Goal: Find contact information: Find contact information

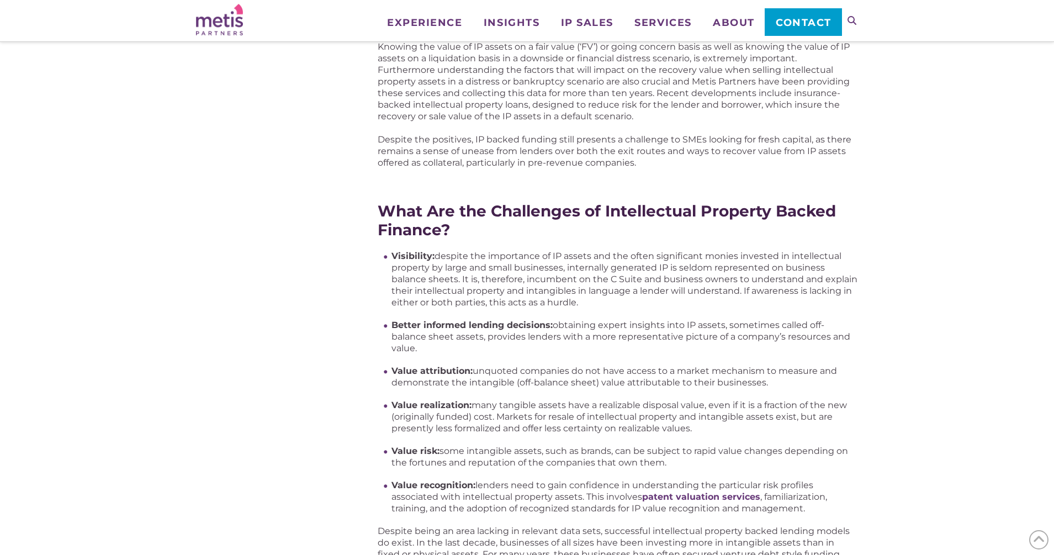
scroll to position [1363, 0]
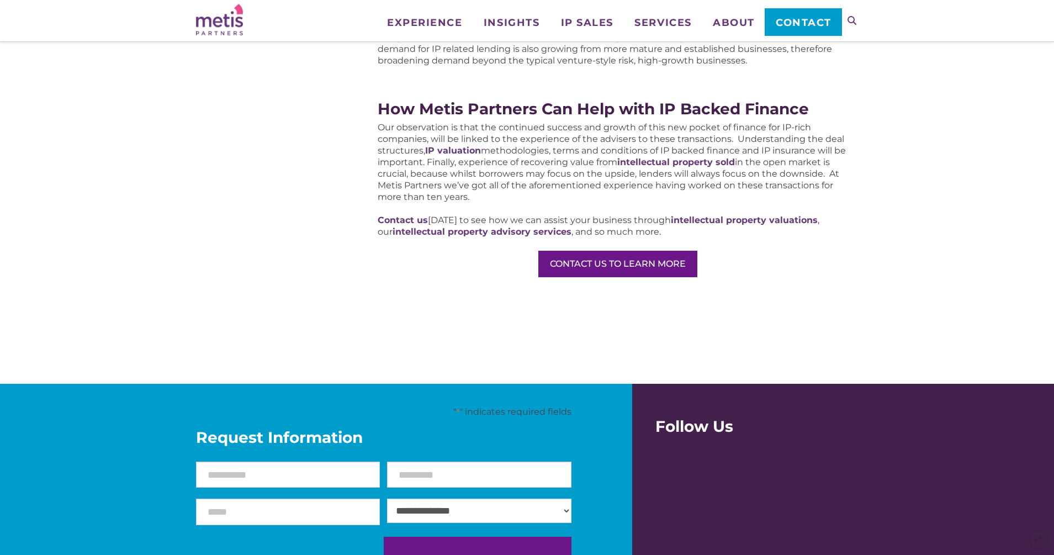
drag, startPoint x: 632, startPoint y: 263, endPoint x: 626, endPoint y: 372, distance: 108.9
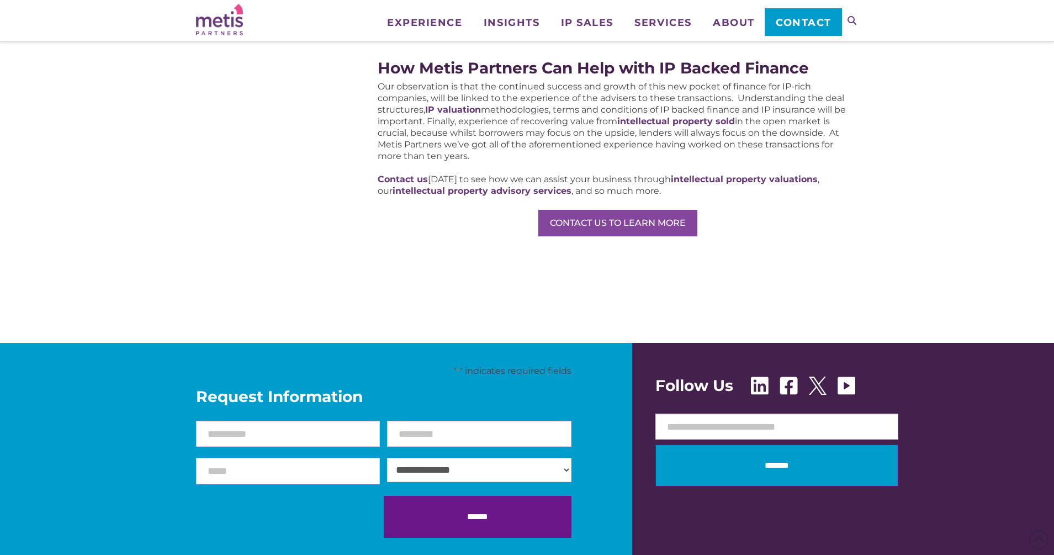
click at [621, 215] on link "CONTACT US TO LEARN MORE" at bounding box center [617, 223] width 159 height 26
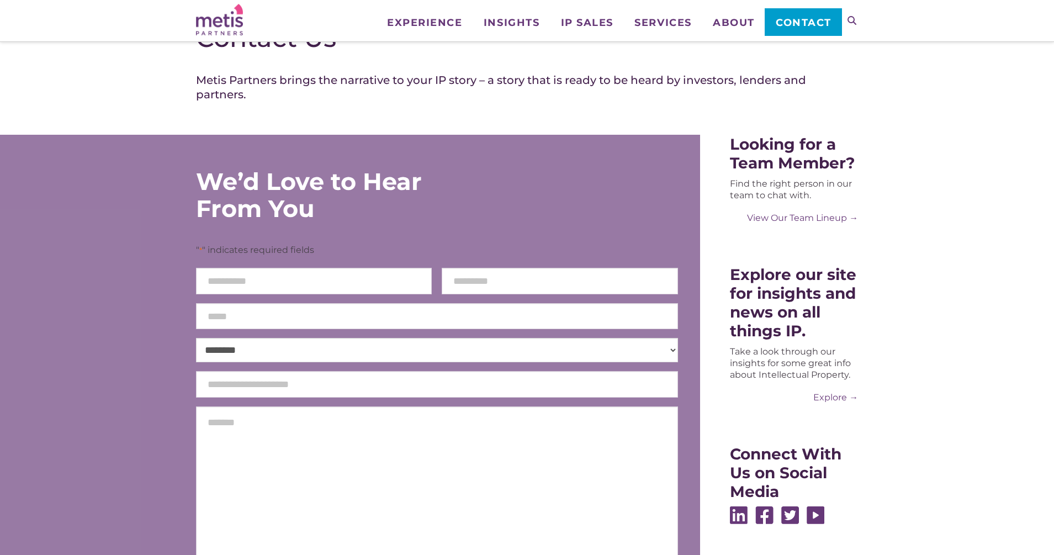
drag, startPoint x: 620, startPoint y: 222, endPoint x: 620, endPoint y: 266, distance: 44.2
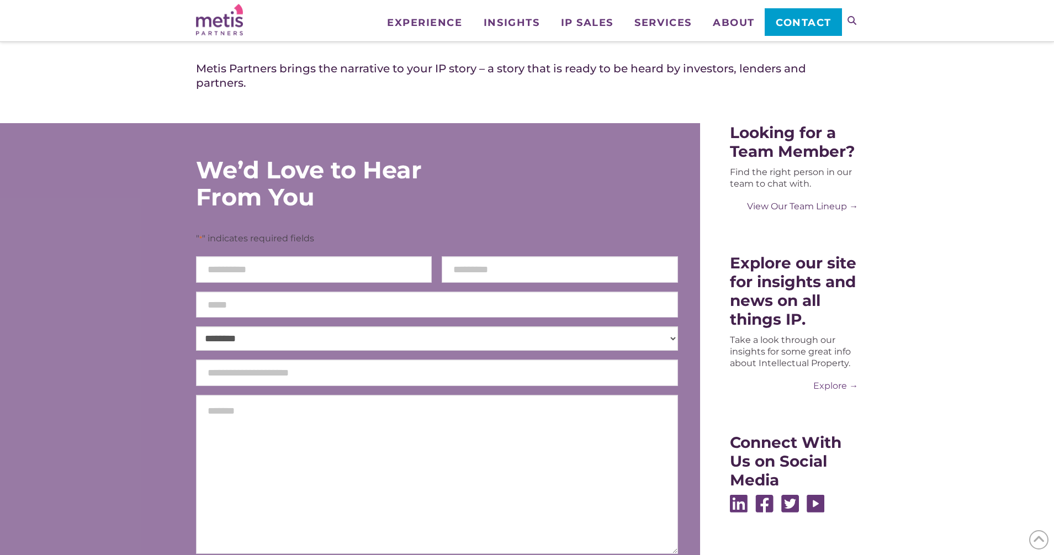
click at [769, 212] on link "View Our Team Lineup →" at bounding box center [794, 206] width 128 height 12
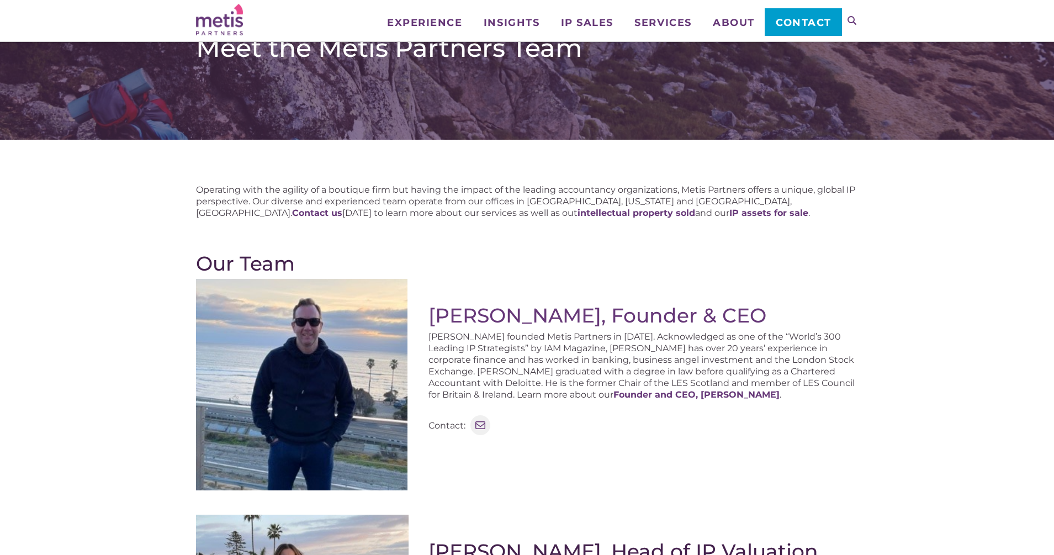
scroll to position [21, 0]
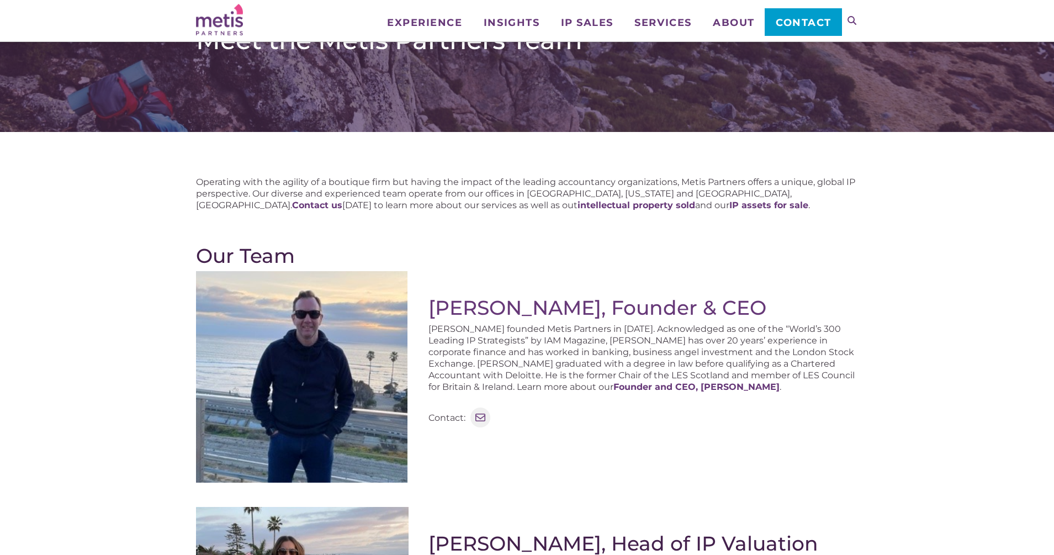
drag, startPoint x: 0, startPoint y: 0, endPoint x: 769, endPoint y: 247, distance: 807.4
